Goal: Obtain resource: Obtain resource

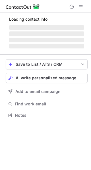
scroll to position [114, 91]
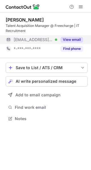
click at [74, 39] on button "View email" at bounding box center [71, 40] width 22 height 6
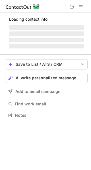
scroll to position [133, 91]
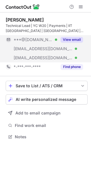
click at [72, 40] on button "View email" at bounding box center [71, 40] width 22 height 6
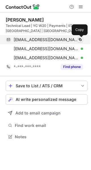
click at [80, 39] on span at bounding box center [80, 39] width 5 height 5
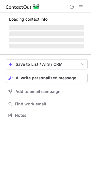
scroll to position [118, 91]
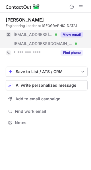
click at [53, 33] on div "***@live.in Verified" at bounding box center [35, 34] width 43 height 5
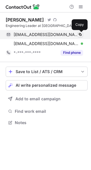
click at [80, 33] on span at bounding box center [80, 34] width 5 height 5
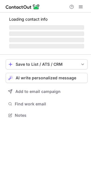
scroll to position [124, 91]
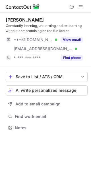
click at [75, 32] on div "Constantly learning, unlearning and re-learning without compromising on the fun…" at bounding box center [47, 28] width 82 height 10
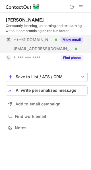
click at [73, 39] on button "View email" at bounding box center [71, 40] width 22 height 6
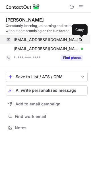
click at [81, 39] on span at bounding box center [80, 39] width 5 height 5
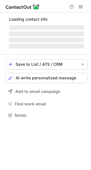
scroll to position [118, 91]
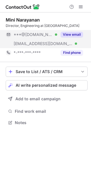
click at [77, 34] on button "View email" at bounding box center [71, 35] width 22 height 6
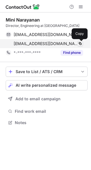
click at [81, 43] on span at bounding box center [80, 43] width 5 height 5
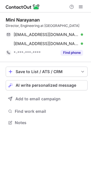
scroll to position [118, 91]
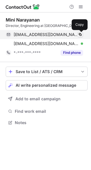
click at [79, 34] on span at bounding box center [80, 34] width 5 height 5
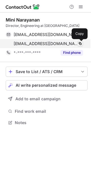
click at [81, 43] on span at bounding box center [80, 43] width 5 height 5
